Goal: Register for event/course

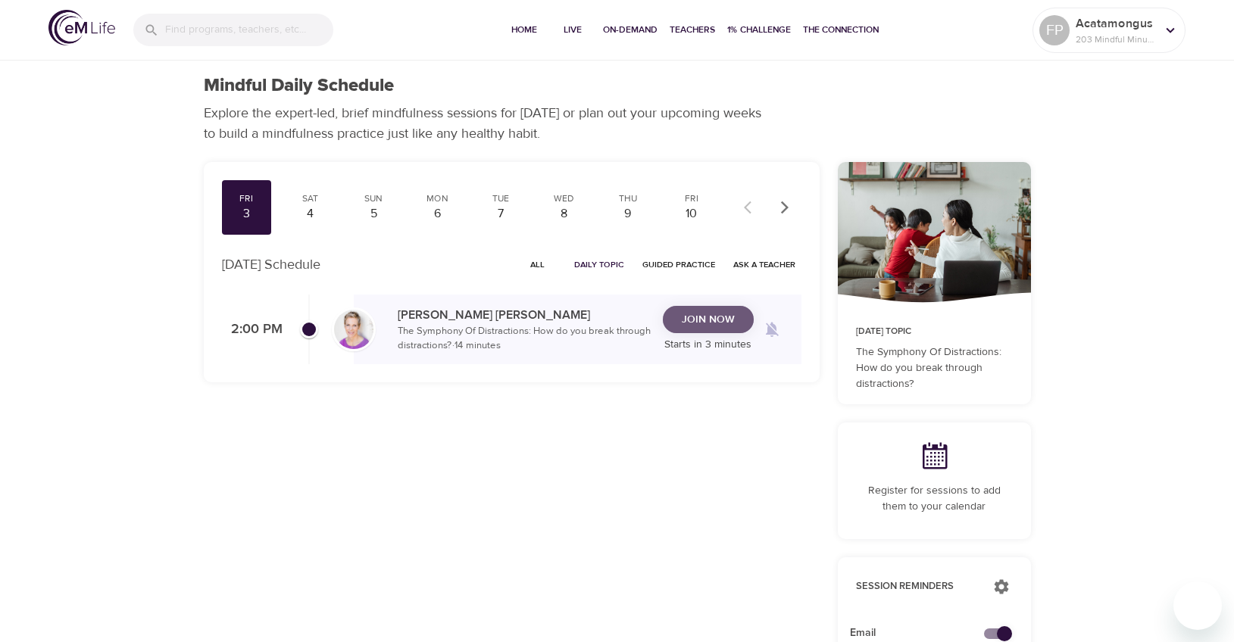
click at [702, 318] on span "Join Now" at bounding box center [708, 320] width 53 height 19
